Goal: Task Accomplishment & Management: Manage account settings

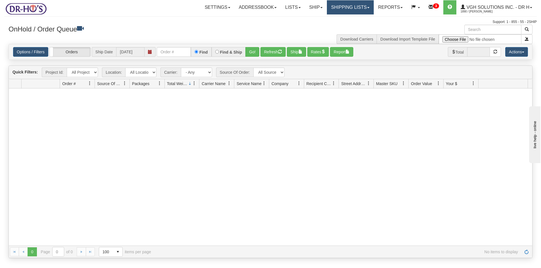
drag, startPoint x: 353, startPoint y: 5, endPoint x: 352, endPoint y: 11, distance: 5.7
click at [353, 5] on link "Shipping lists" at bounding box center [350, 7] width 47 height 14
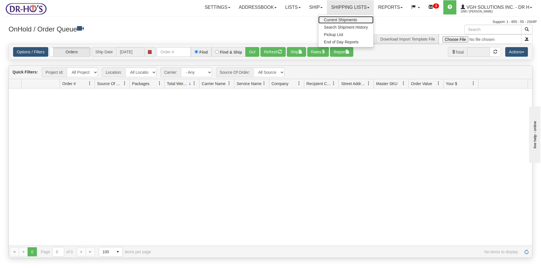
click at [328, 21] on span "Current Shipments" at bounding box center [340, 20] width 33 height 5
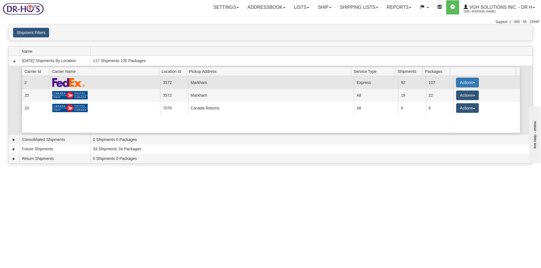
click at [456, 81] on button "Actions" at bounding box center [467, 83] width 23 height 10
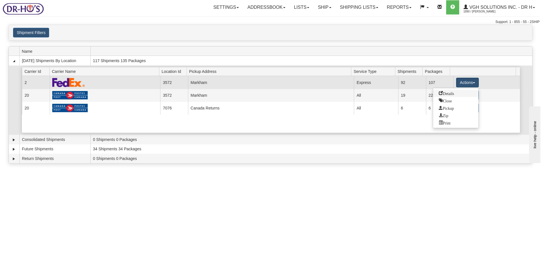
click at [449, 91] on span "Details" at bounding box center [446, 93] width 15 height 4
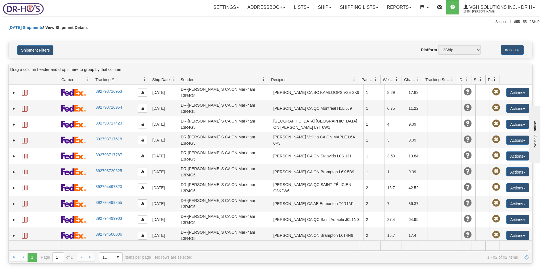
scroll to position [1080, 0]
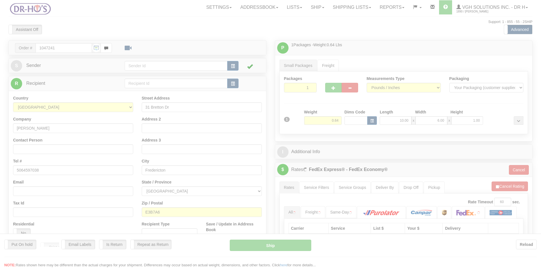
type input "20"
type input "12:04"
type input "16:00"
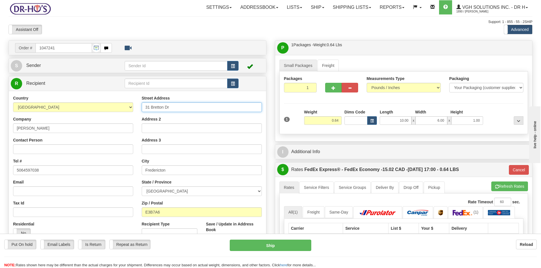
drag, startPoint x: 177, startPoint y: 108, endPoint x: 101, endPoint y: 116, distance: 77.0
click at [108, 115] on div "Country AFGHANISTAN ALAND ISLANDS ALBANIA ALGERIA AMERICAN SAMOA ANDORRA ANGOLA…" at bounding box center [137, 171] width 257 height 153
paste input "ntwood"
type input "31 Brentwood Dr"
drag, startPoint x: 167, startPoint y: 212, endPoint x: 117, endPoint y: 213, distance: 50.5
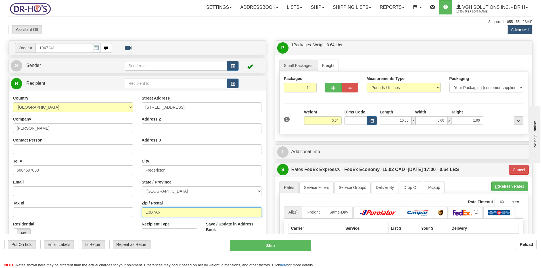
click at [118, 213] on div "Country AFGHANISTAN ALAND ISLANDS ALBANIA ALGERIA AMERICAN SAMOA ANDORRA ANGOLA…" at bounding box center [137, 171] width 257 height 153
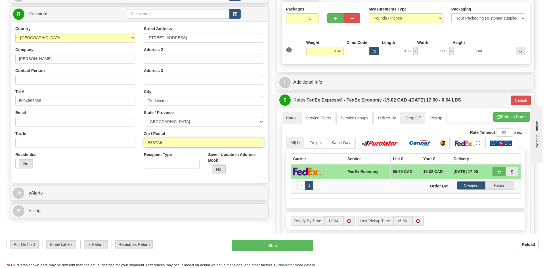
scroll to position [85, 0]
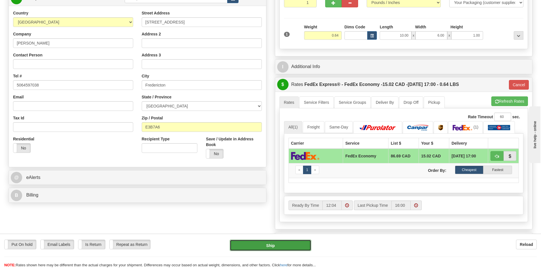
click at [272, 246] on button "Ship" at bounding box center [270, 245] width 81 height 11
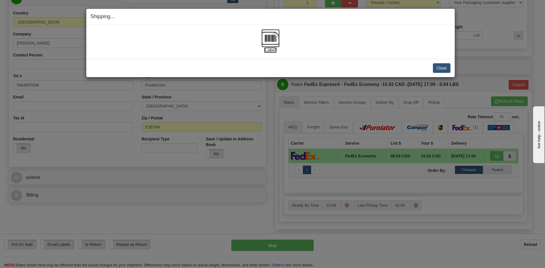
click at [269, 38] on img at bounding box center [270, 38] width 18 height 18
